Goal: Find specific page/section: Find specific page/section

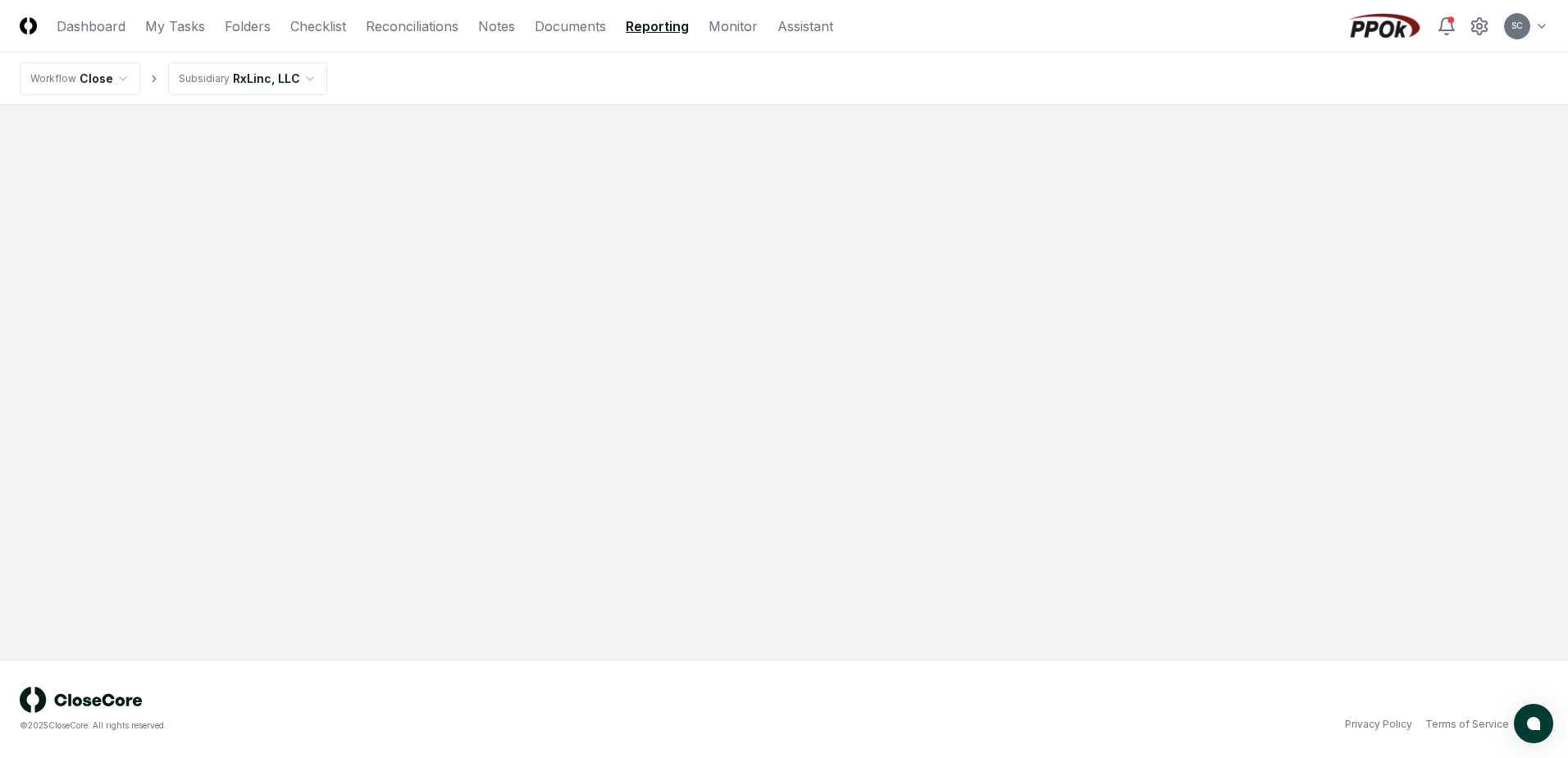
click at [647, 22] on link "Reporting" at bounding box center [657, 25] width 64 height 20
click at [135, 203] on link "RxLinc, LLC Monthly Income Statement" at bounding box center [348, 207] width 656 height 49
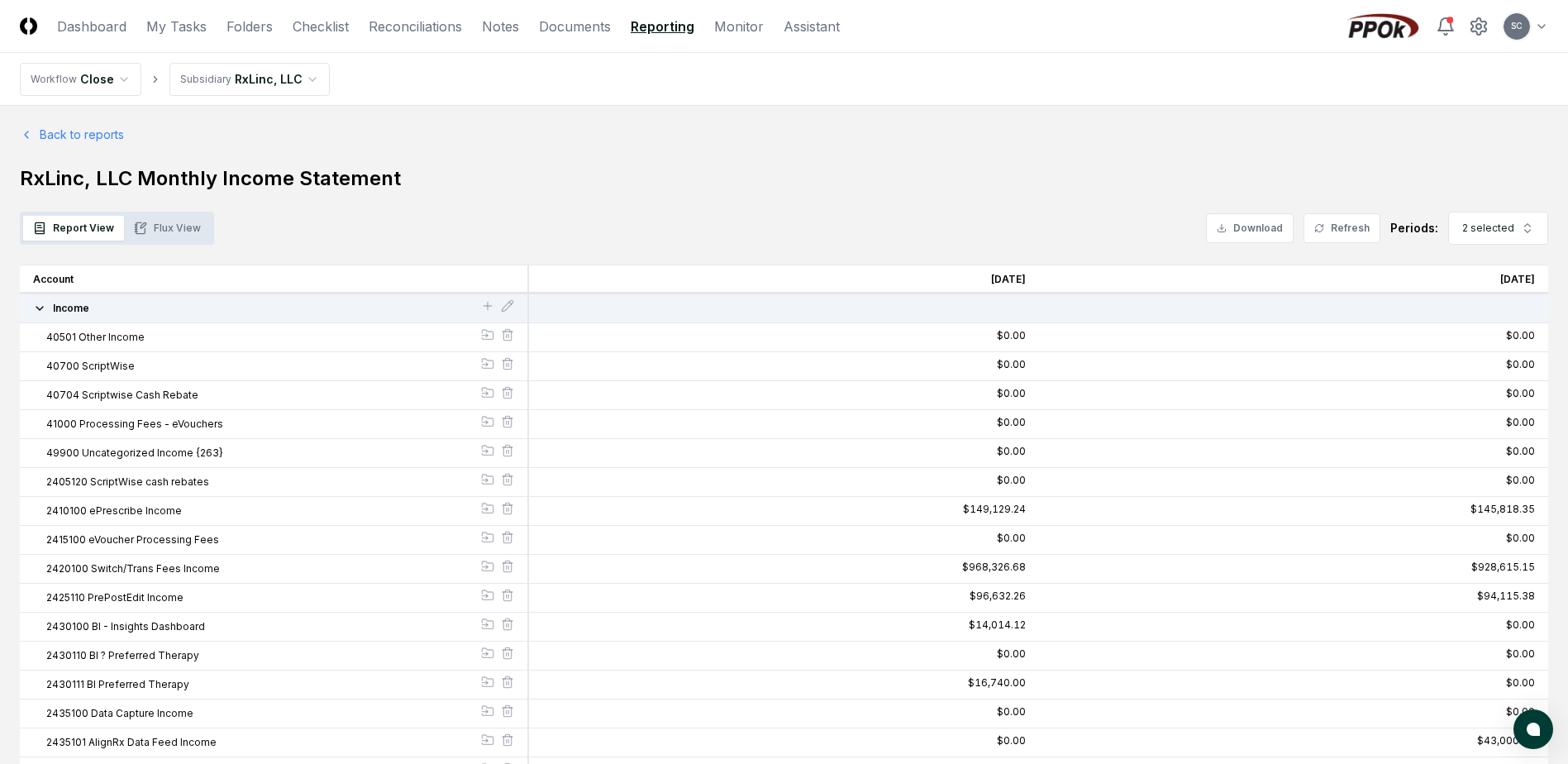
click at [171, 222] on button "Flux View" at bounding box center [167, 228] width 87 height 25
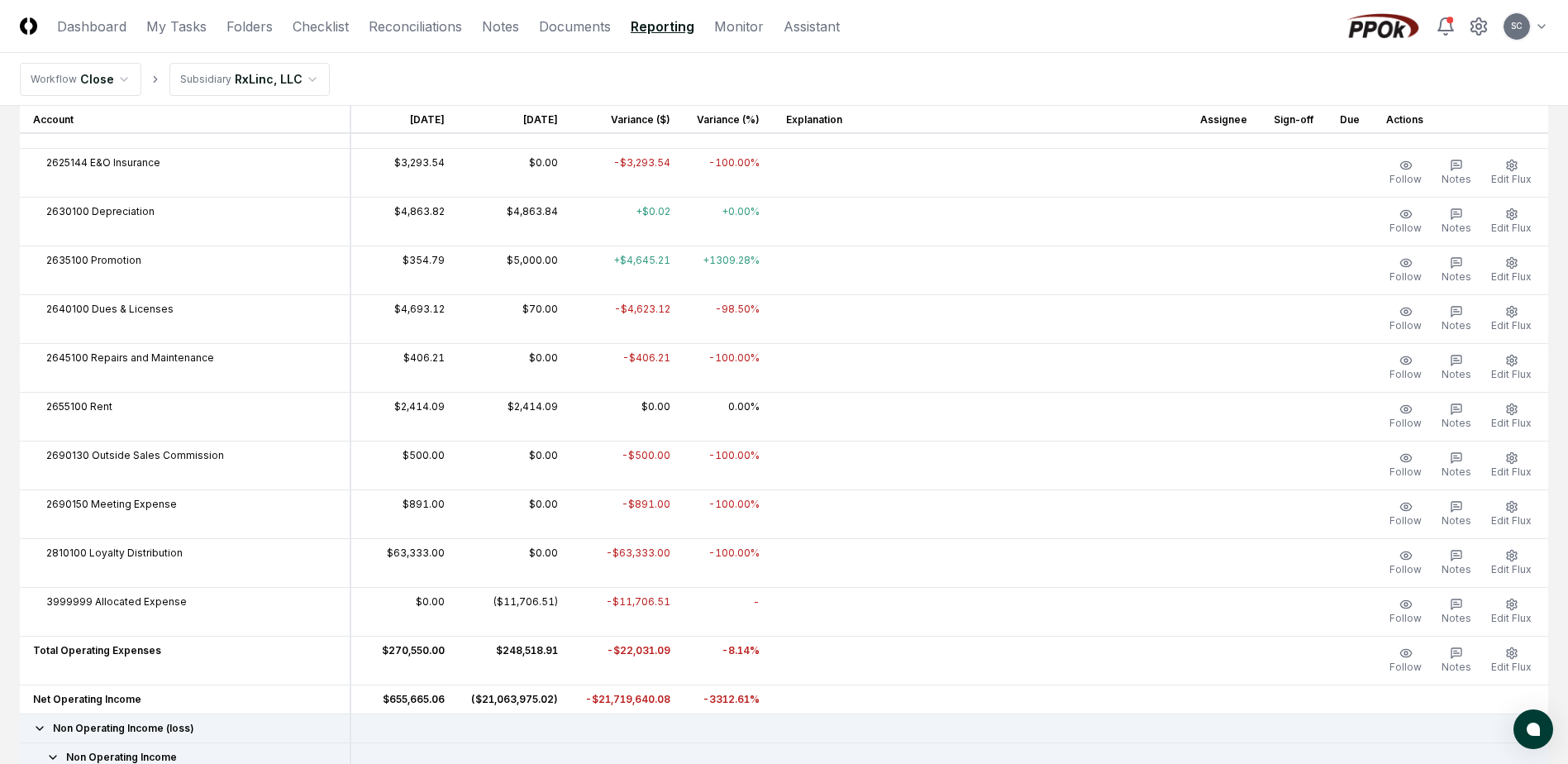
scroll to position [2638, 0]
